Goal: Task Accomplishment & Management: Manage account settings

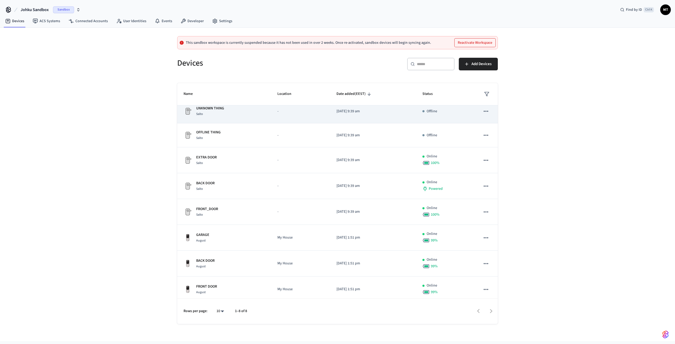
scroll to position [10, 0]
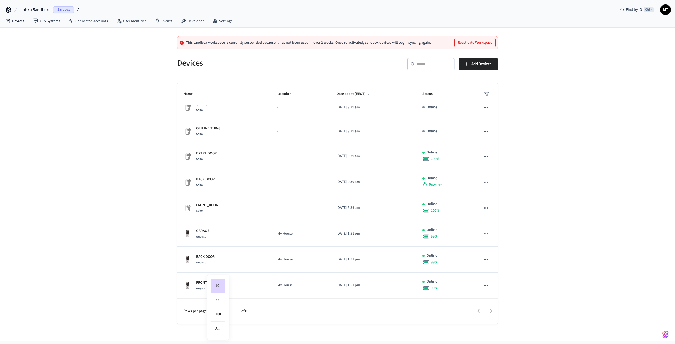
click at [224, 309] on body "Johku Sandbox Sandbox Find by ID Ctrl K MT Devices ACS Systems Connected Accoun…" at bounding box center [337, 170] width 675 height 341
click at [66, 7] on div at bounding box center [337, 172] width 675 height 344
click at [66, 7] on span "Sandbox" at bounding box center [63, 9] width 21 height 7
click at [68, 33] on span "Production" at bounding box center [68, 34] width 21 height 7
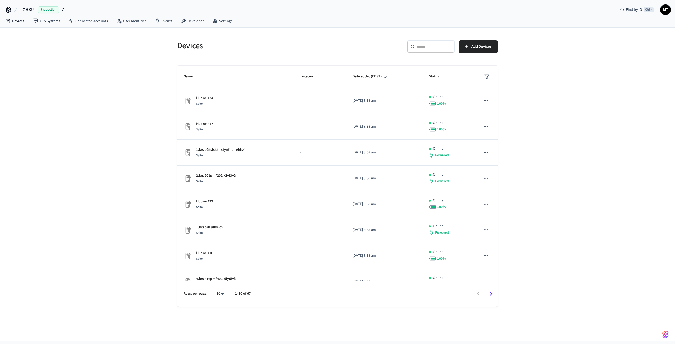
click at [221, 291] on body "JOHKU Production Find by ID Ctrl K MT Devices ACS Systems Connected Accounts Us…" at bounding box center [337, 170] width 675 height 341
click at [220, 328] on li "All" at bounding box center [218, 329] width 14 height 14
type input "**"
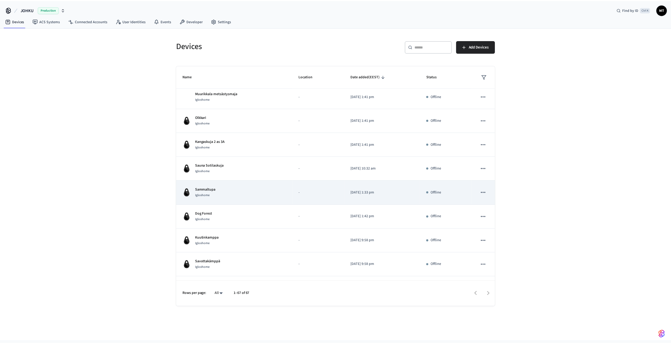
scroll to position [887, 0]
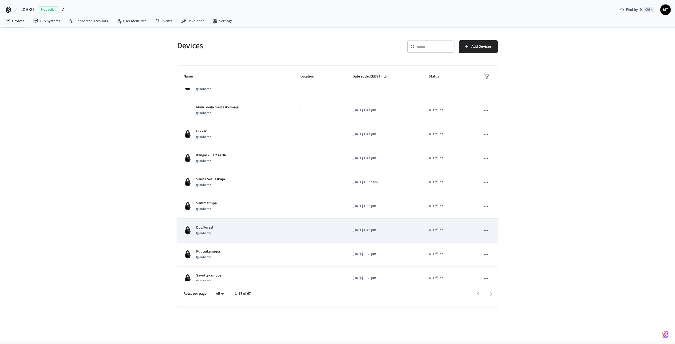
click at [246, 230] on div "Dog Forest Igloohome" at bounding box center [235, 230] width 104 height 11
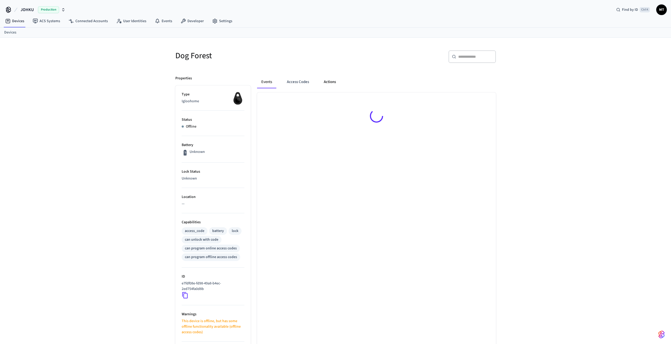
click at [323, 84] on button "Actions" at bounding box center [329, 82] width 21 height 13
click at [292, 88] on button "Access Codes" at bounding box center [298, 83] width 31 height 13
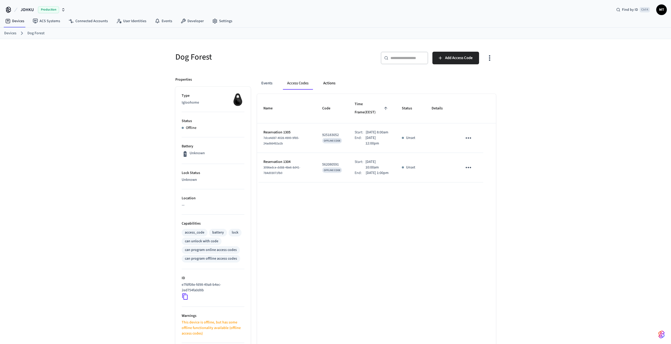
click at [337, 84] on button "Actions" at bounding box center [329, 83] width 21 height 13
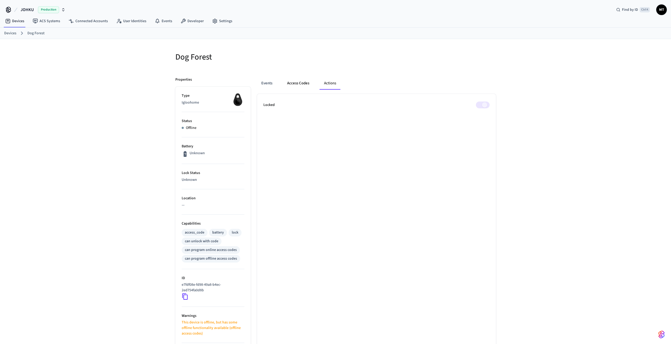
click at [303, 84] on button "Access Codes" at bounding box center [298, 83] width 31 height 13
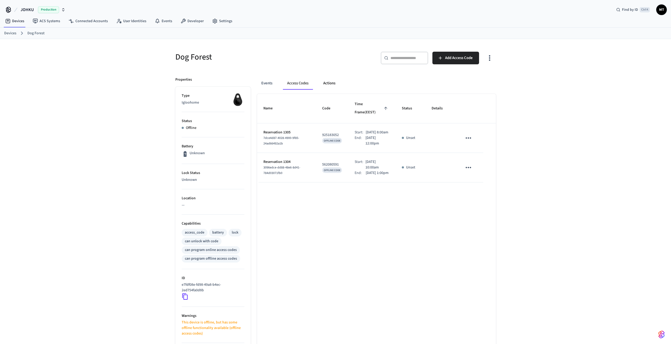
click at [325, 83] on button "Actions" at bounding box center [329, 83] width 21 height 13
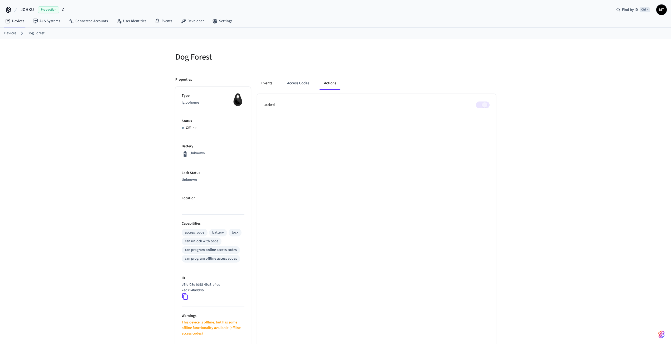
click at [272, 81] on button "Events" at bounding box center [267, 83] width 20 height 13
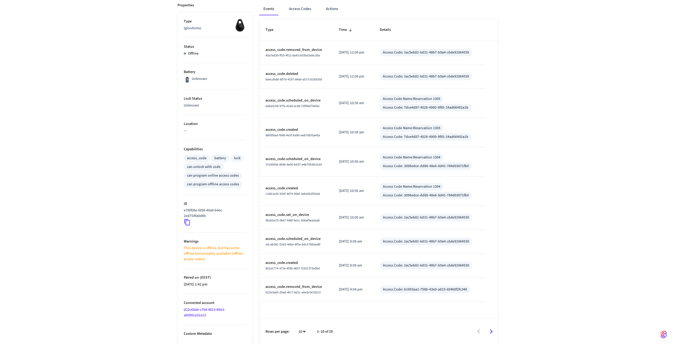
scroll to position [75, 0]
click at [298, 327] on div "10 **" at bounding box center [297, 331] width 17 height 13
click at [298, 330] on body "JOHKU Production Find by ID Ctrl K MT Devices ACS Systems Connected Accounts Us…" at bounding box center [337, 134] width 675 height 419
click at [299, 323] on li "100" at bounding box center [298, 329] width 14 height 14
type input "***"
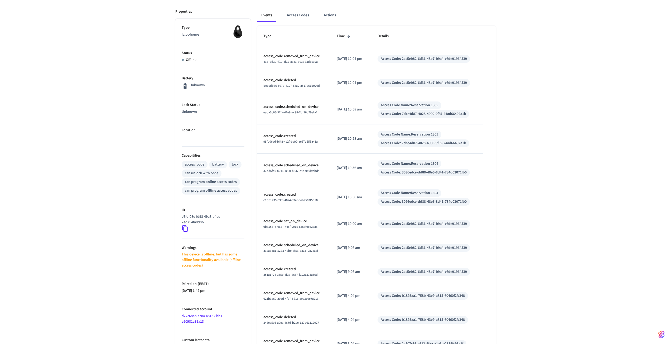
scroll to position [49, 0]
